Goal: Information Seeking & Learning: Learn about a topic

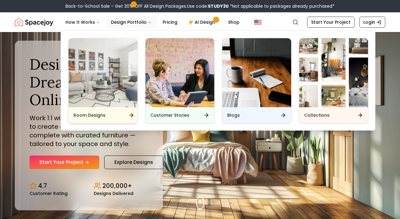
click at [100, 105] on img "Main" at bounding box center [103, 72] width 69 height 69
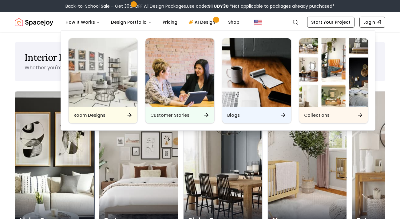
click at [41, 196] on div "Living Room" at bounding box center [54, 213] width 79 height 34
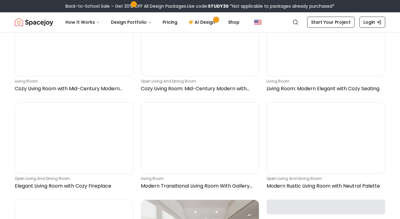
scroll to position [664, 0]
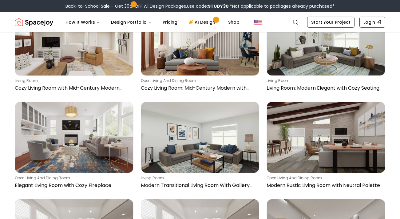
drag, startPoint x: 327, startPoint y: 80, endPoint x: 305, endPoint y: 0, distance: 82.3
click at [169, 21] on link "Pricing" at bounding box center [170, 22] width 25 height 12
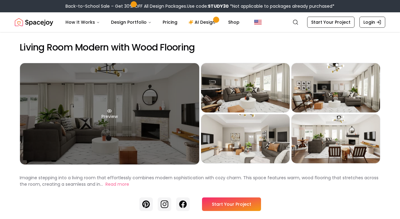
click at [108, 129] on div "Preview" at bounding box center [109, 113] width 179 height 101
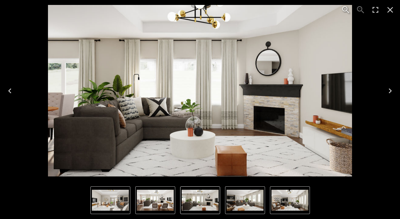
click at [389, 91] on icon "Next" at bounding box center [390, 91] width 10 height 10
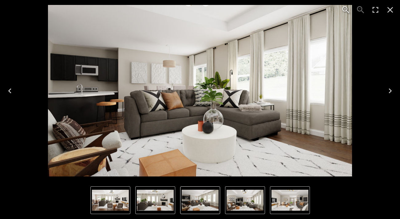
click at [389, 91] on icon "Next" at bounding box center [390, 91] width 10 height 10
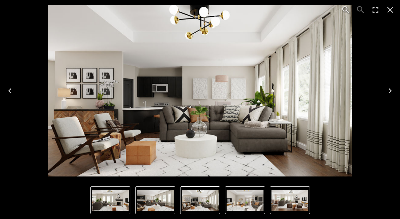
click at [389, 91] on icon "Next" at bounding box center [390, 91] width 10 height 10
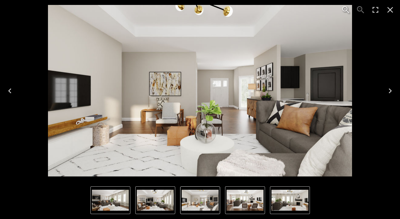
click at [389, 91] on icon "Next" at bounding box center [390, 91] width 10 height 10
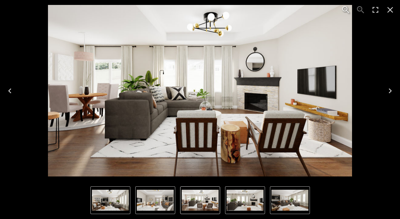
click at [389, 13] on icon "Close" at bounding box center [390, 10] width 10 height 10
